Goal: Information Seeking & Learning: Understand process/instructions

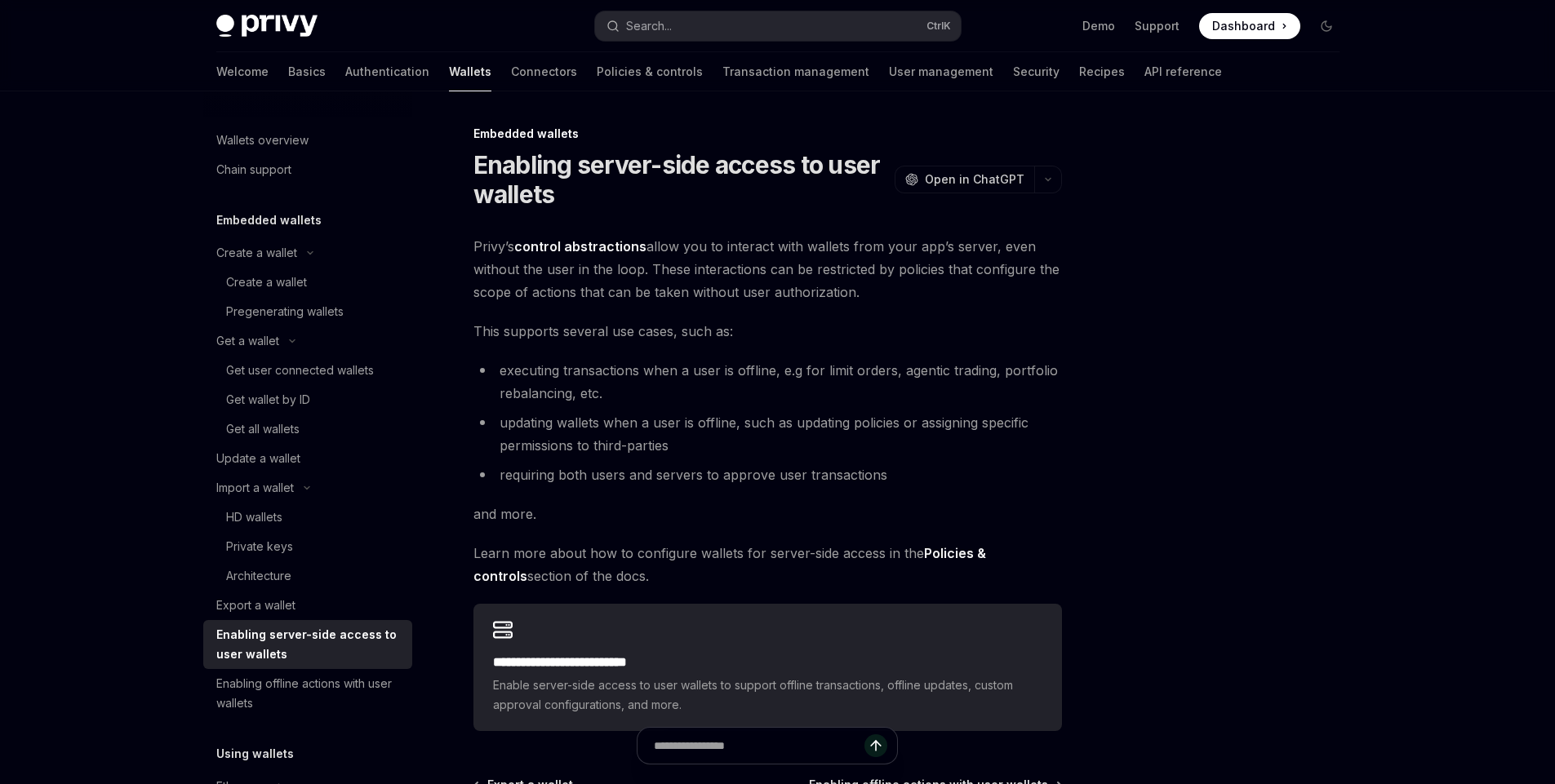
click at [272, 24] on img at bounding box center [266, 26] width 101 height 23
type textarea "*"
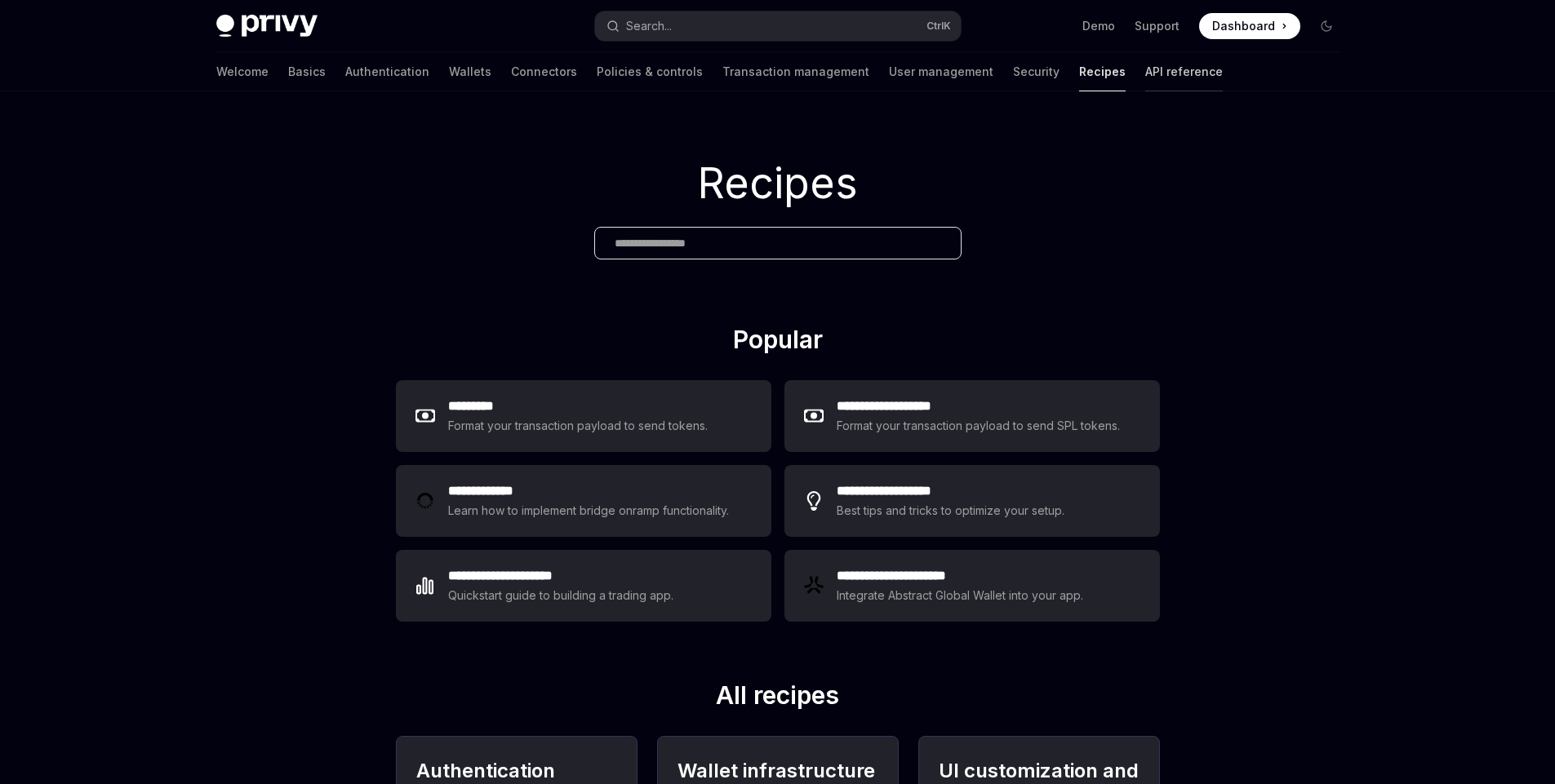
click at [1145, 72] on link "API reference" at bounding box center [1183, 72] width 78 height 39
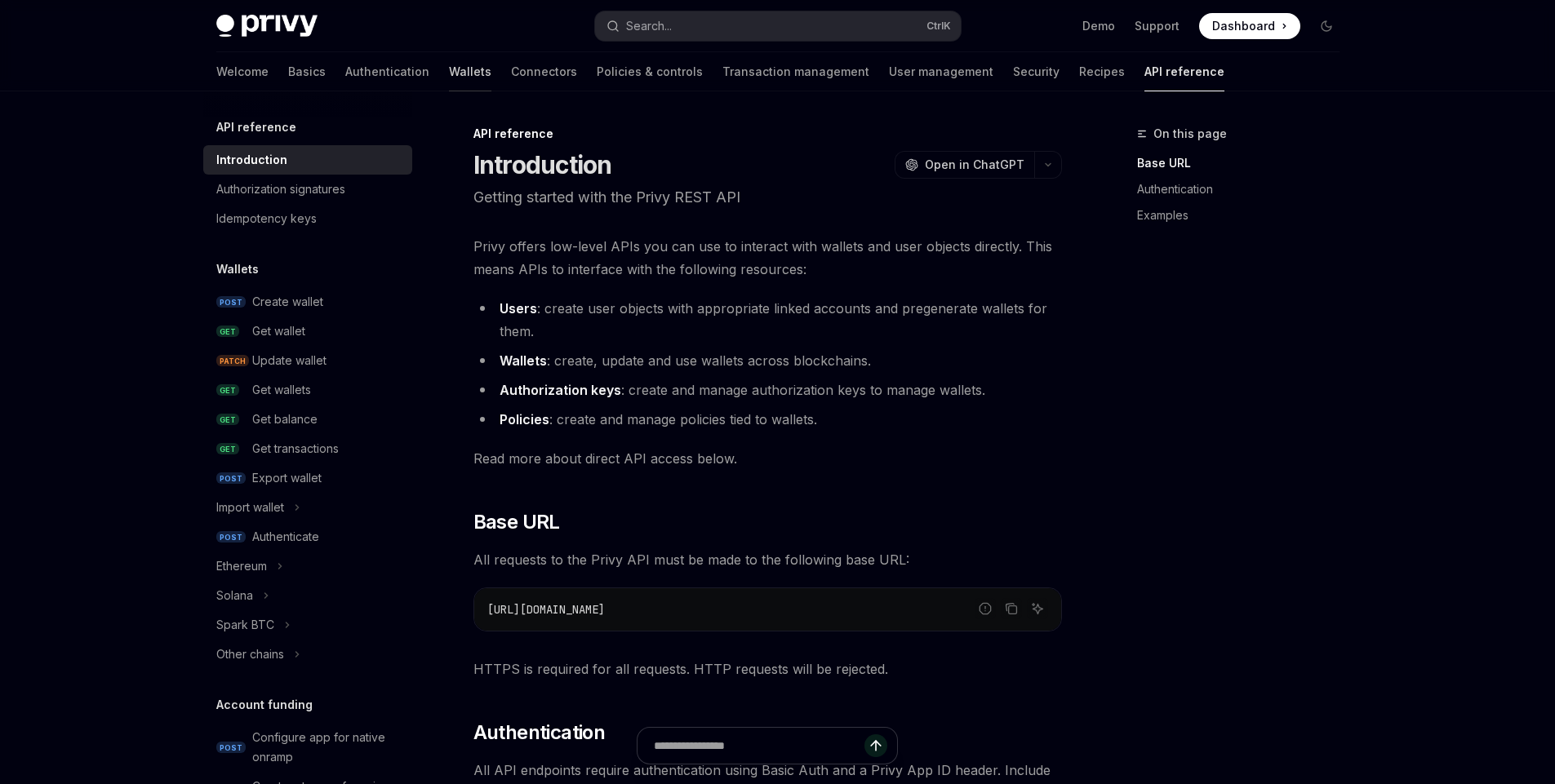
click at [449, 72] on link "Wallets" at bounding box center [470, 72] width 42 height 39
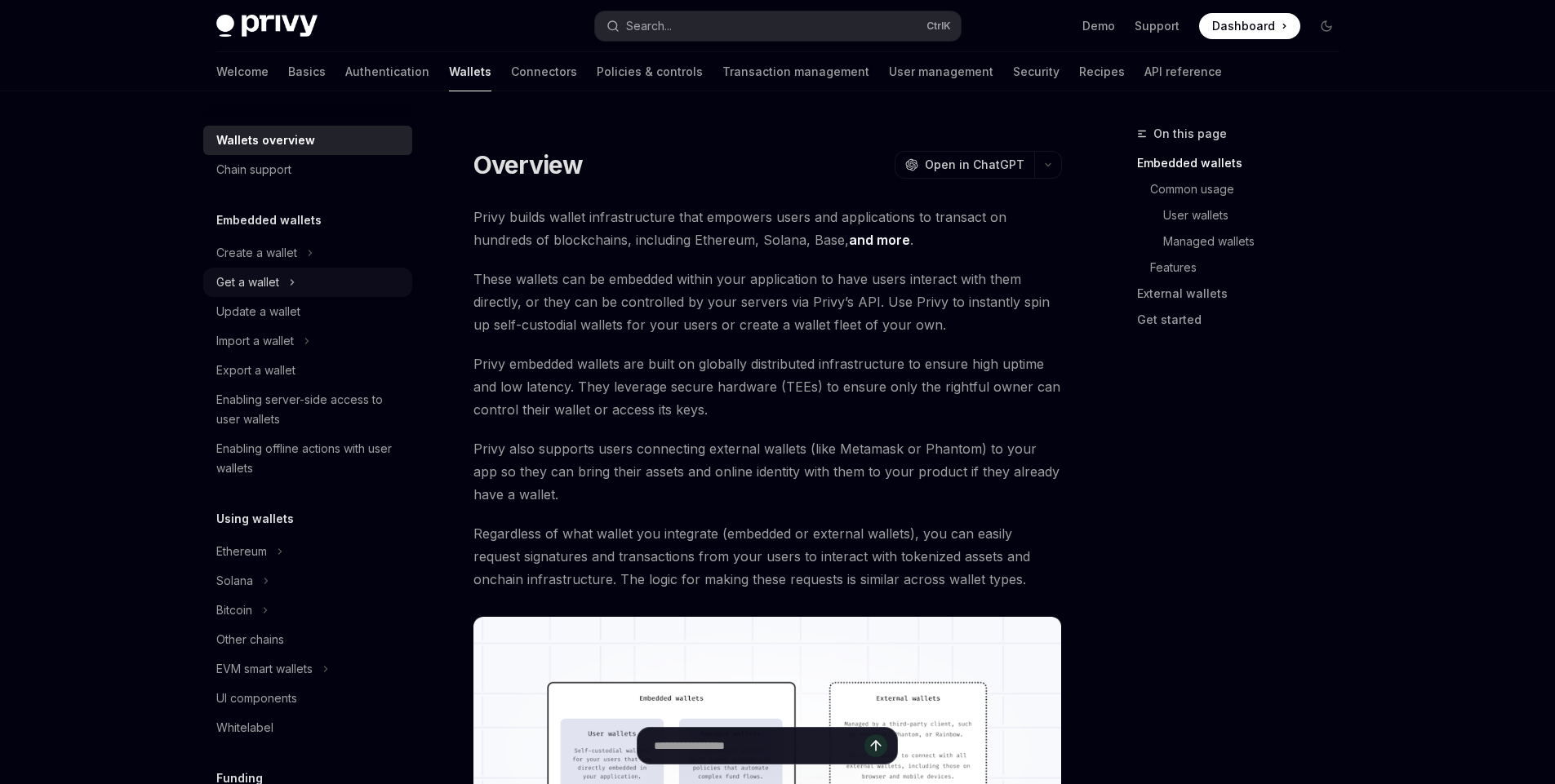
click at [259, 278] on div "Get a wallet" at bounding box center [248, 282] width 63 height 20
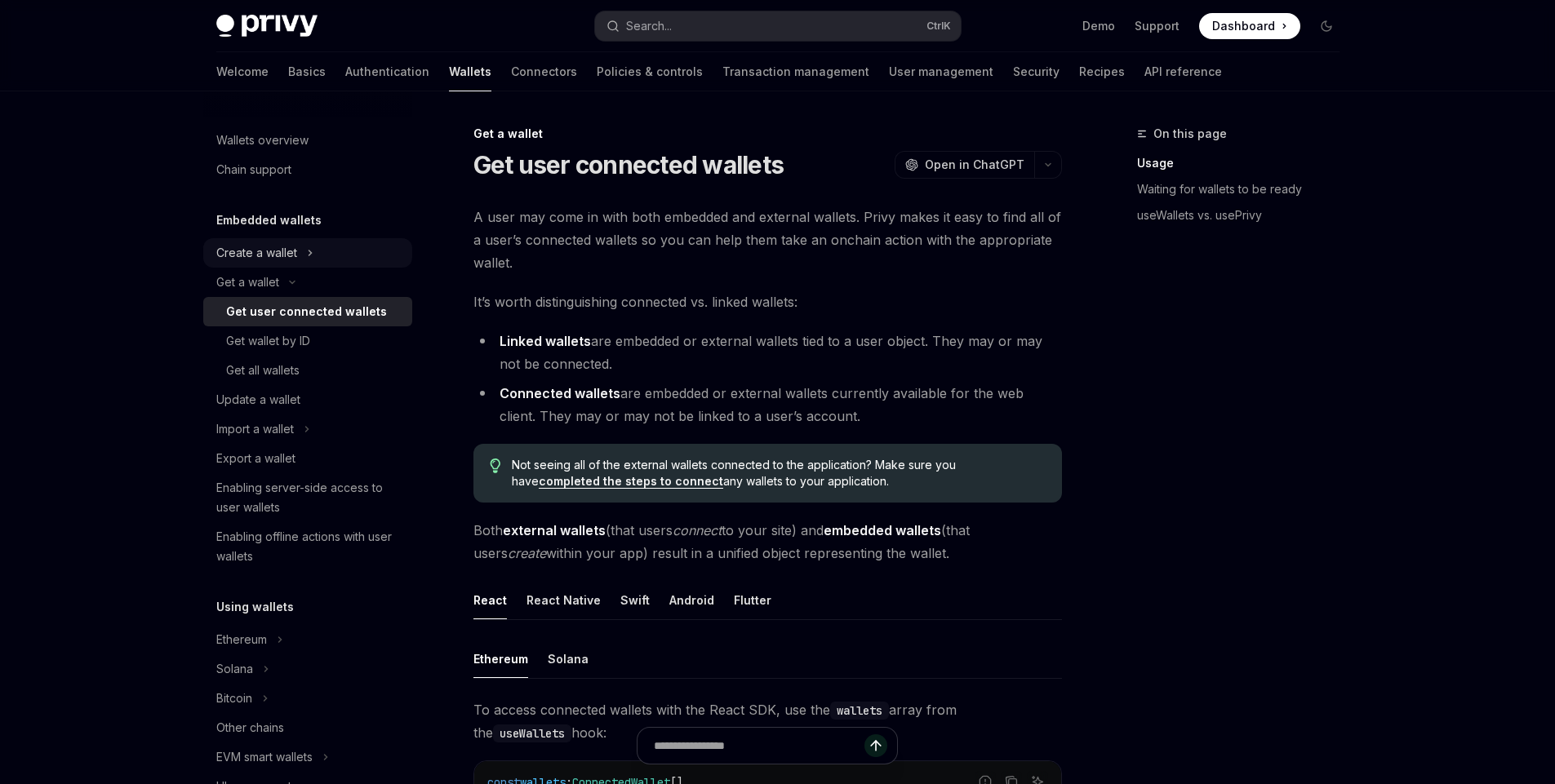
click at [272, 250] on div "Create a wallet" at bounding box center [257, 253] width 81 height 20
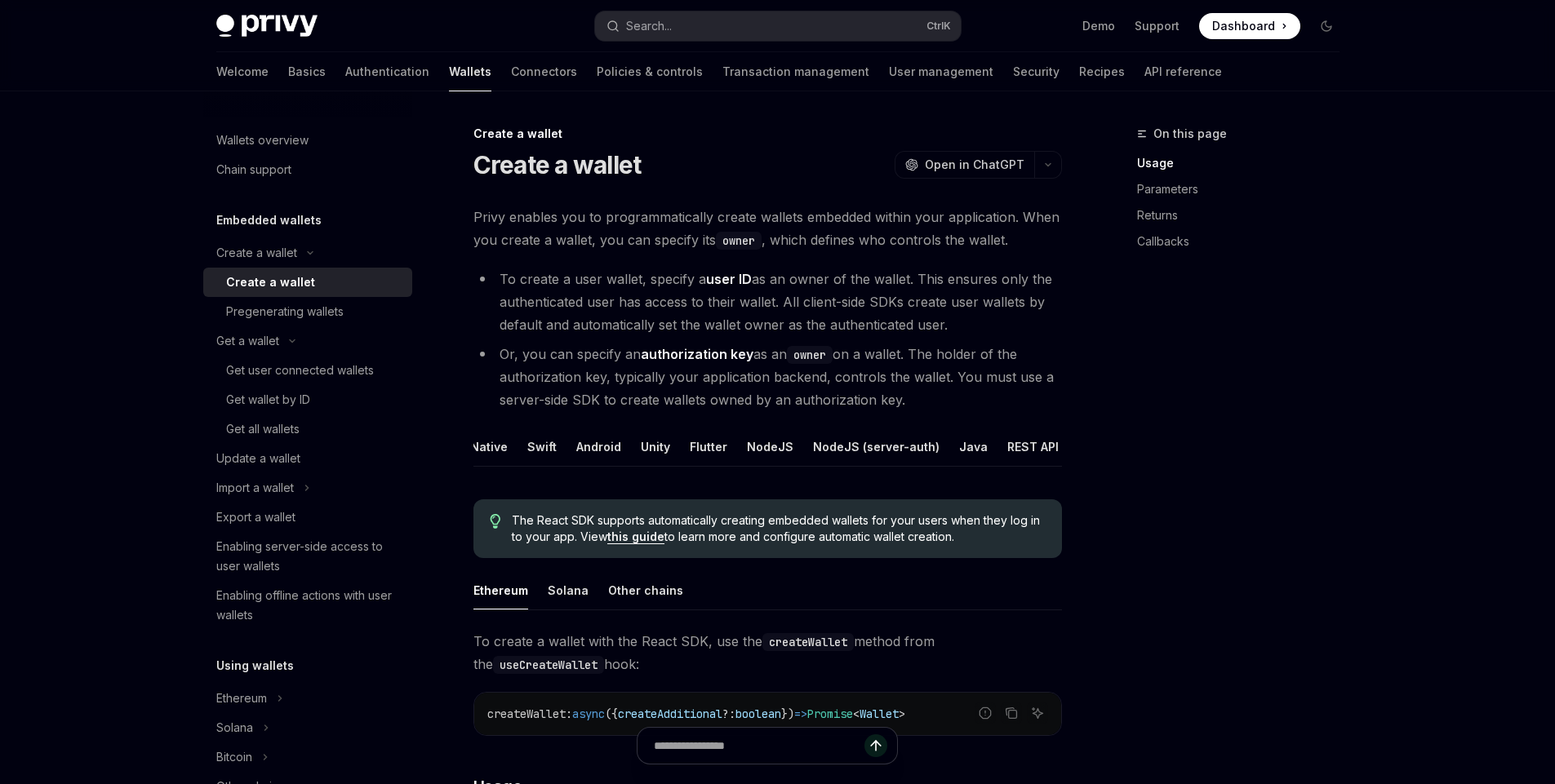
scroll to position [0, 117]
click at [735, 446] on div "NodeJS" at bounding box center [746, 446] width 46 height 38
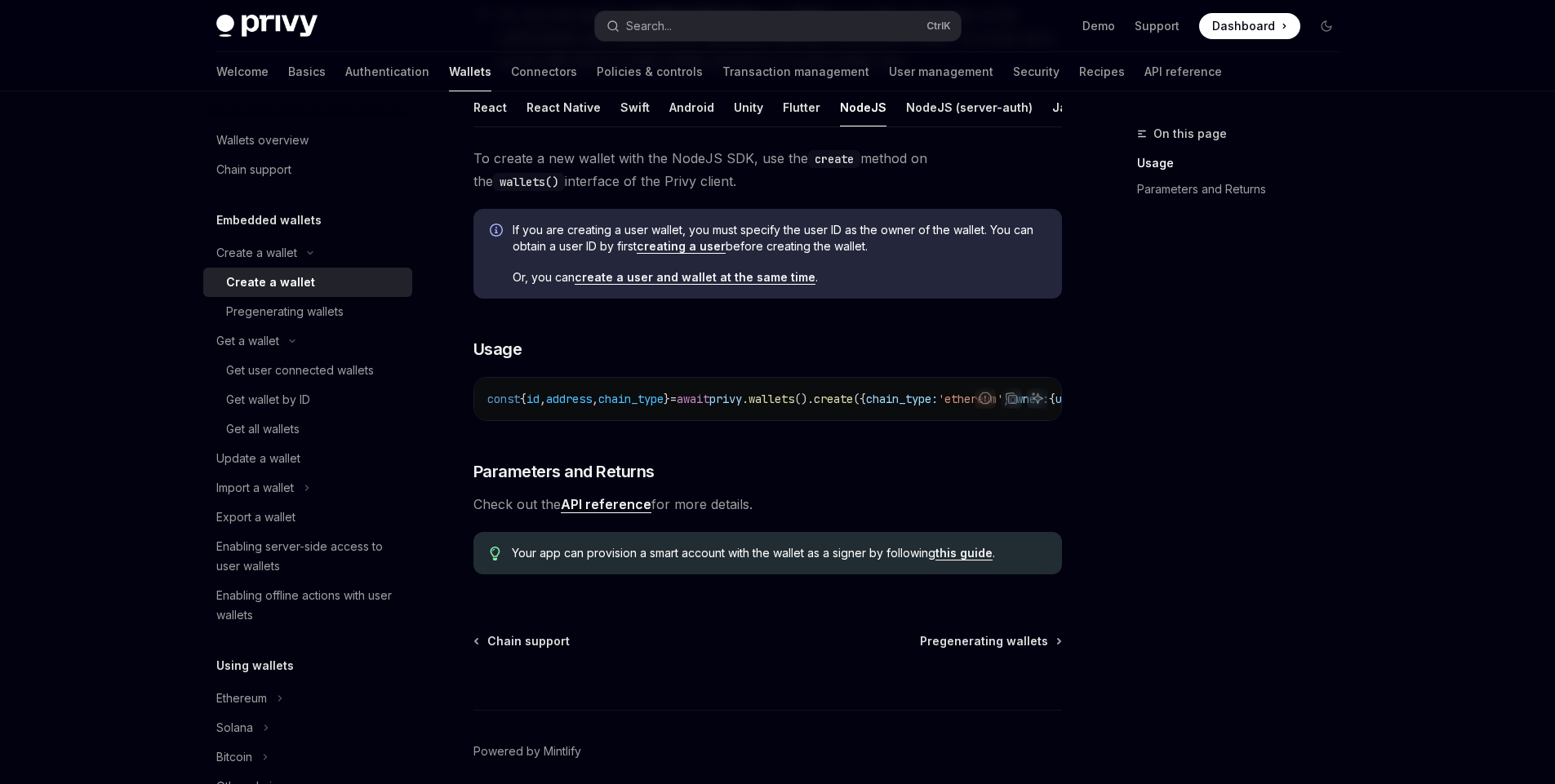
scroll to position [294, 0]
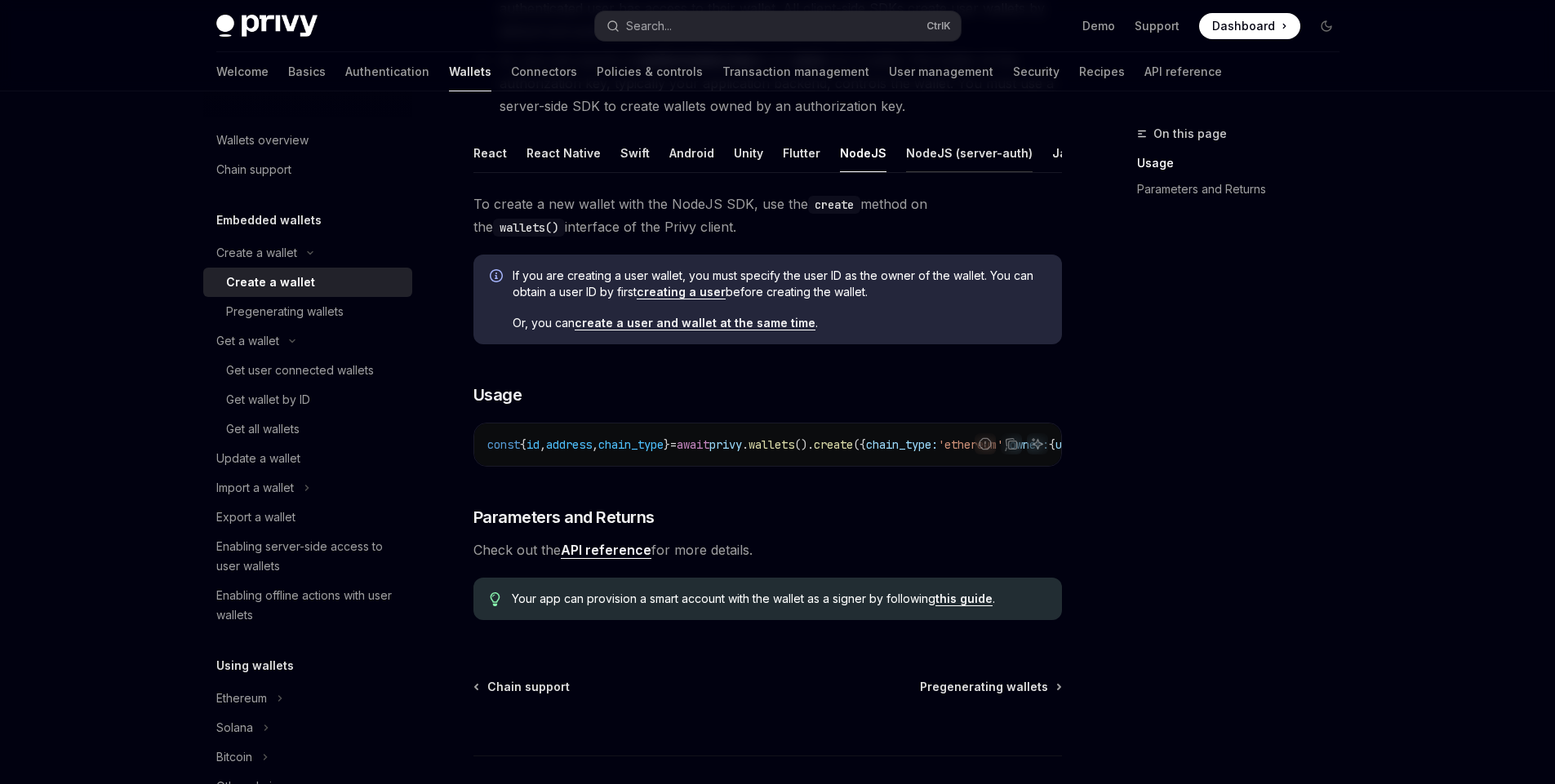
click at [933, 152] on div "NodeJS (server-auth)" at bounding box center [969, 152] width 127 height 38
type textarea "*"
